Goal: Find specific page/section: Find specific page/section

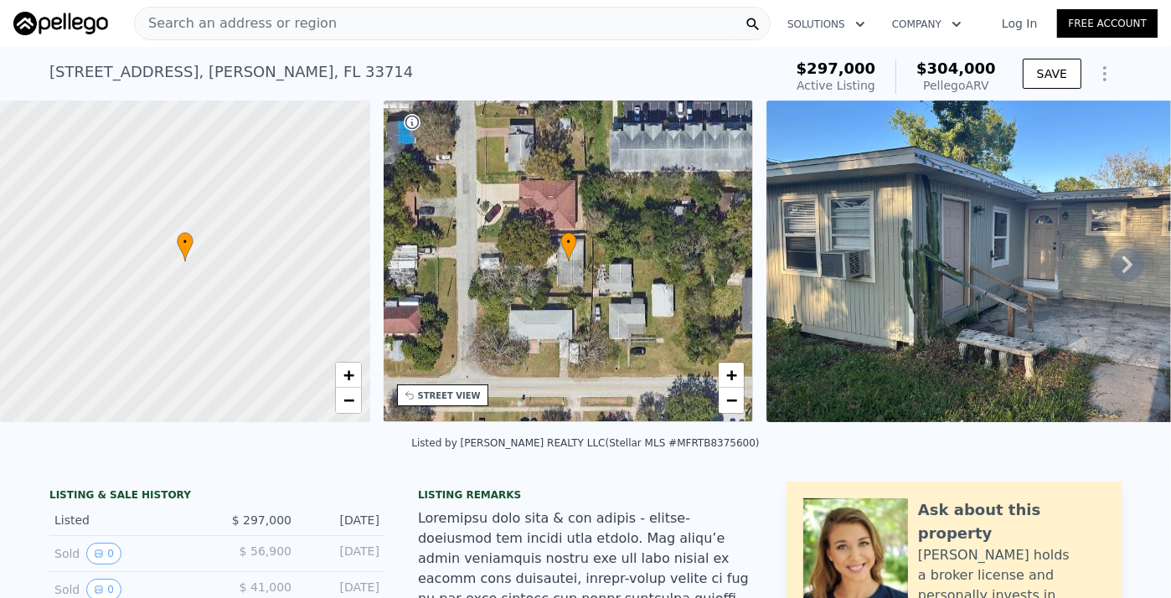
click at [182, 5] on div "Search an address or region Solutions Company Open main menu Log In Free Account" at bounding box center [585, 23] width 1144 height 40
click at [173, 17] on span "Search an address or region" at bounding box center [236, 23] width 202 height 20
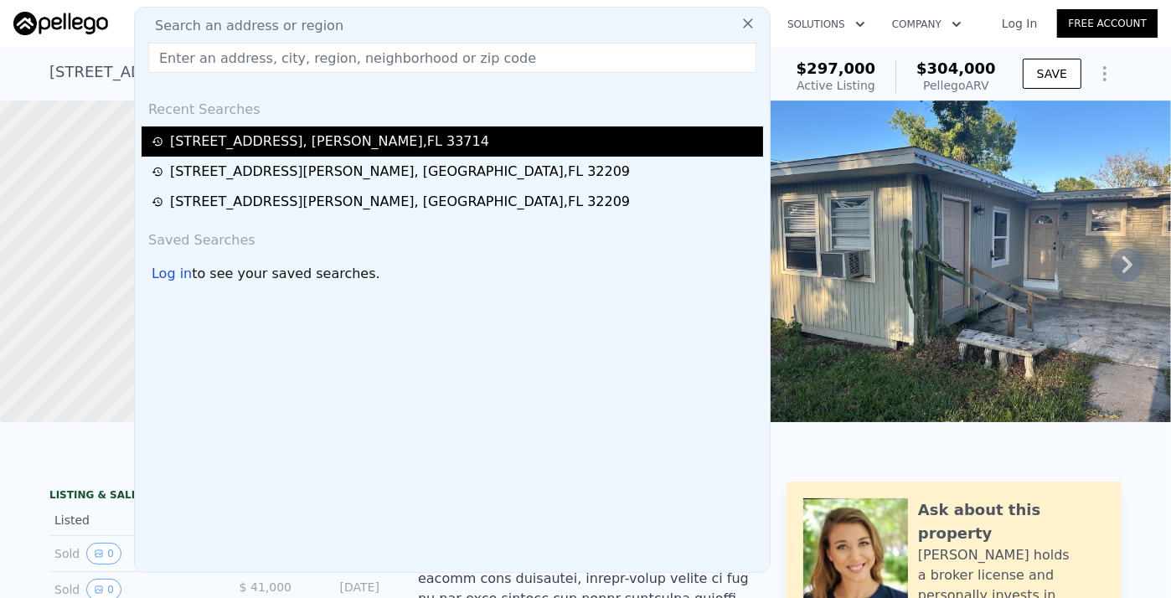
drag, startPoint x: 173, startPoint y: 17, endPoint x: 471, endPoint y: 129, distance: 317.9
click at [471, 129] on div "[STREET_ADDRESS][PERSON_NAME]" at bounding box center [453, 142] width 622 height 30
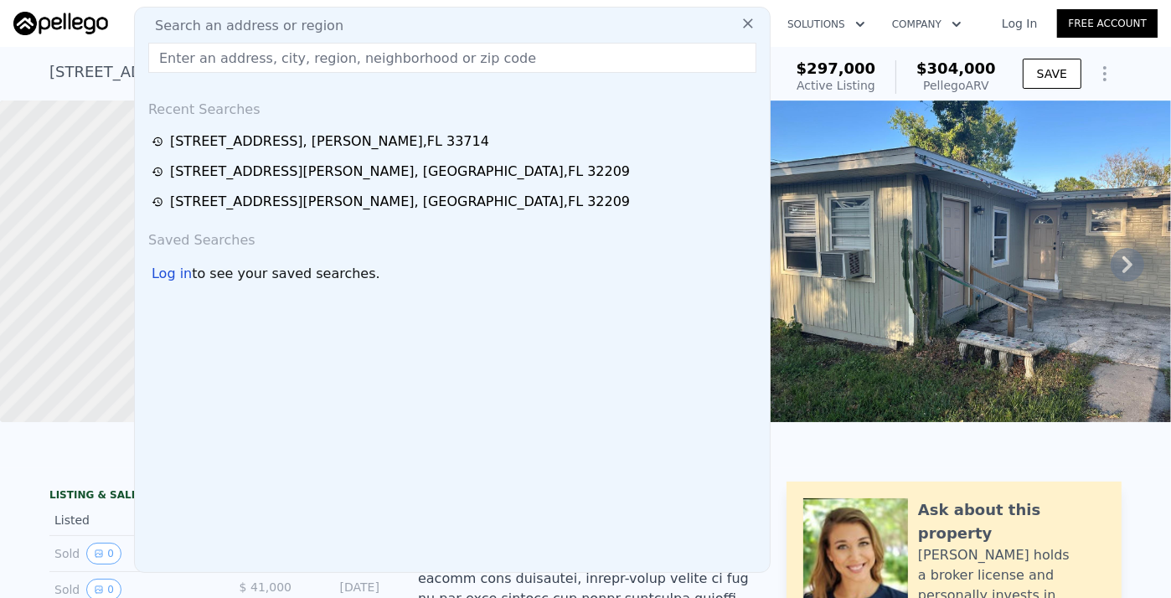
click at [203, 65] on input "text" at bounding box center [452, 58] width 608 height 30
paste input "[STREET_ADDRESS]"
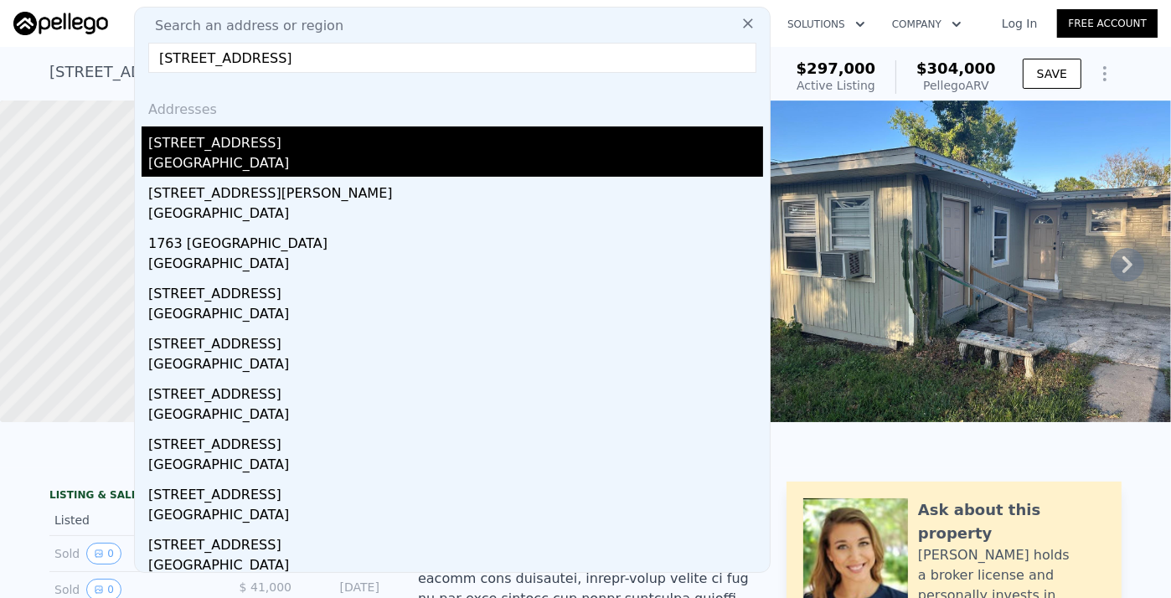
type input "[STREET_ADDRESS]"
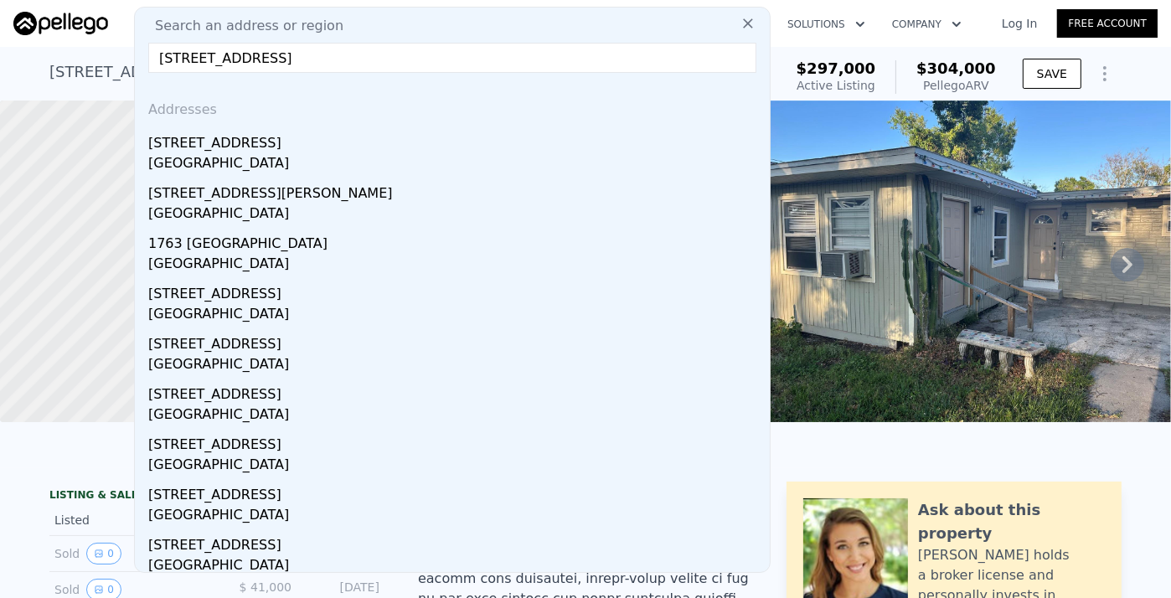
drag, startPoint x: 226, startPoint y: 152, endPoint x: 449, endPoint y: 146, distance: 222.9
click at [226, 152] on div "[STREET_ADDRESS]" at bounding box center [455, 140] width 615 height 27
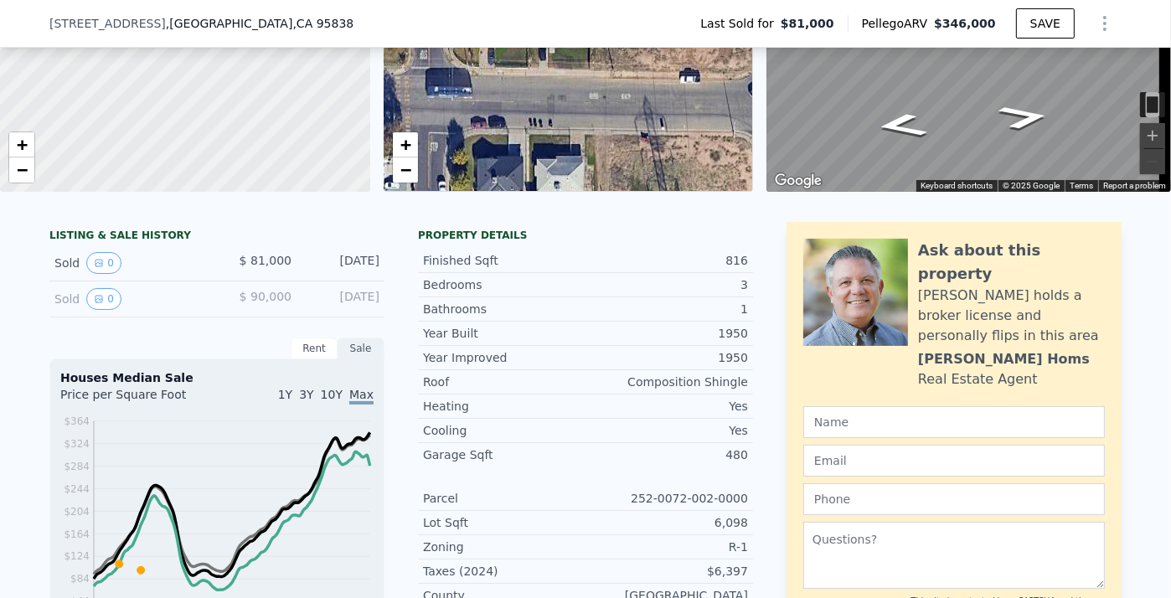
scroll to position [222, 0]
